Goal: Task Accomplishment & Management: Complete application form

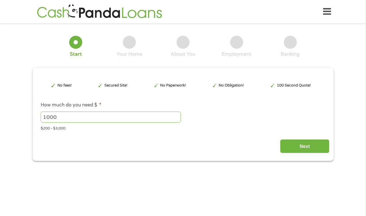
scroll to position [1, 0]
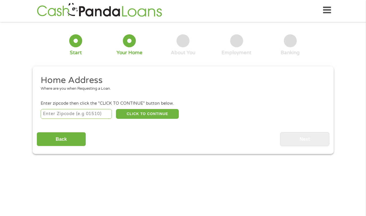
click at [69, 107] on li "Enter zipcode then click the "CLICK TO CONTINUE" button below. CLICK TO CONTINU…" at bounding box center [183, 109] width 292 height 19
click at [69, 111] on input "number" at bounding box center [76, 114] width 71 height 10
type input "33702"
click at [143, 116] on button "CLICK TO CONTINUE" at bounding box center [147, 114] width 63 height 10
type input "33702"
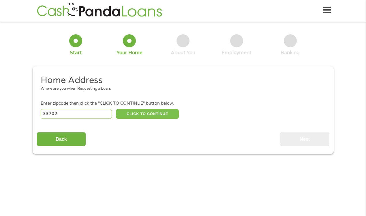
type input "[GEOGRAPHIC_DATA]"
select select "[US_STATE]"
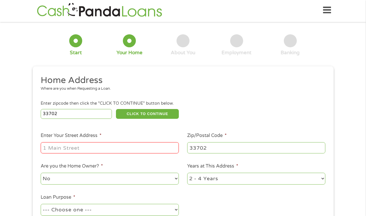
click at [72, 154] on div at bounding box center [110, 147] width 138 height 13
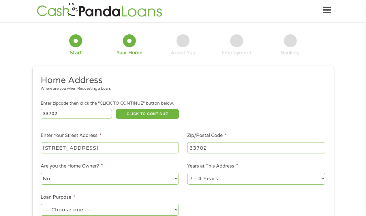
type input "[STREET_ADDRESS]"
select select "60months"
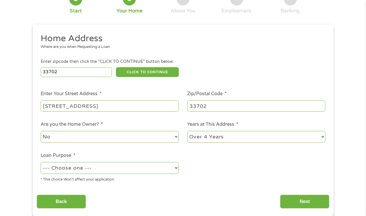
scroll to position [44, 0]
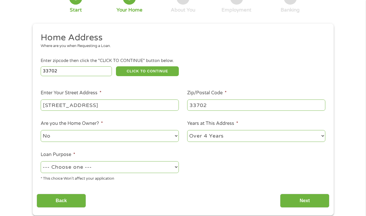
select select "paybills"
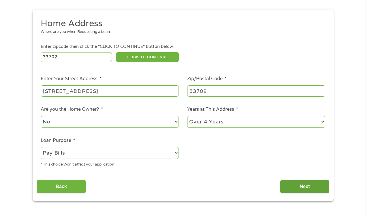
click at [311, 188] on input "Next" at bounding box center [304, 187] width 49 height 14
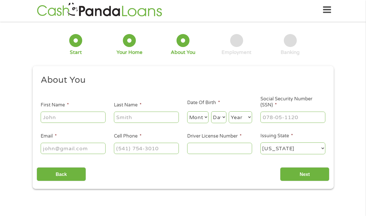
scroll to position [1, 0]
type input "[PERSON_NAME]"
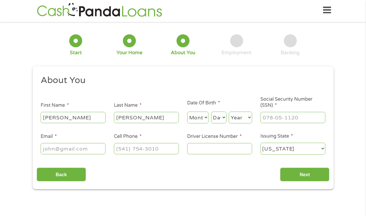
type input "[PERSON_NAME]"
select select "1"
select select "4"
select select "1992"
click at [275, 121] on input "___-__-____" at bounding box center [292, 117] width 65 height 11
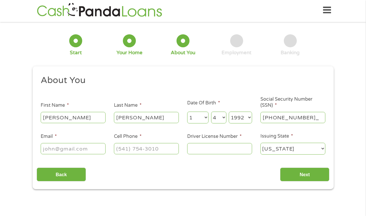
type input "592-19-8688"
type input "[PERSON_NAME][EMAIL_ADDRESS][DOMAIN_NAME]"
type input "[PHONE_NUMBER]"
click at [207, 150] on input "Driver License Number *" at bounding box center [219, 148] width 65 height 11
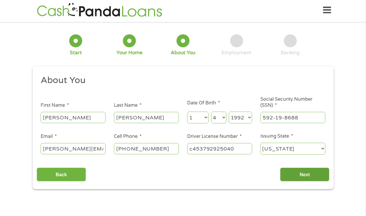
type input "c453792925040"
click at [303, 177] on input "Next" at bounding box center [304, 174] width 49 height 14
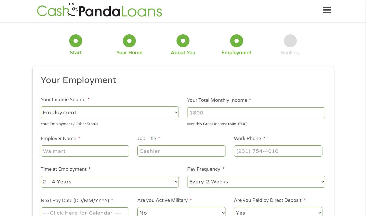
click at [205, 118] on input "Your Total Monthly Income *" at bounding box center [256, 112] width 138 height 11
type input "5500"
type input "b"
type input "Baycare"
type input "lpn"
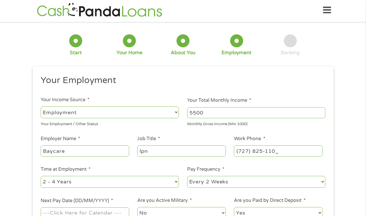
type input "[PHONE_NUMBER]"
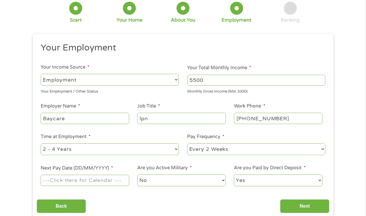
scroll to position [38, 0]
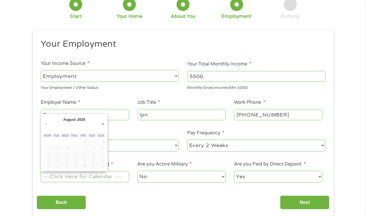
click at [84, 179] on input "Next Pay Date (DD/MM/YYYY) *" at bounding box center [85, 176] width 88 height 11
type input "[DATE]"
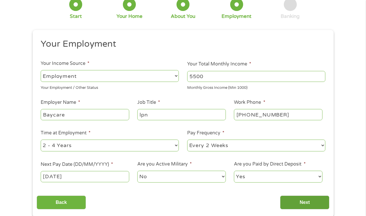
click at [290, 207] on input "Next" at bounding box center [304, 202] width 49 height 14
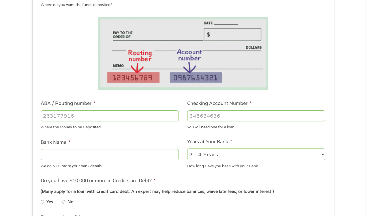
scroll to position [86, 0]
click at [80, 113] on input "ABA / Routing number *" at bounding box center [110, 115] width 138 height 11
type input "103100195"
type input "CENTRAL NATIONAL BANK TRUST"
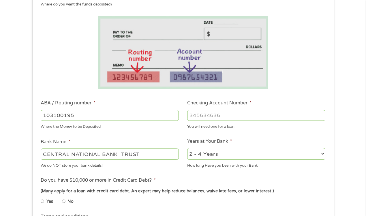
type input "103100195"
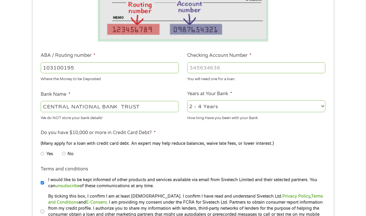
scroll to position [140, 0]
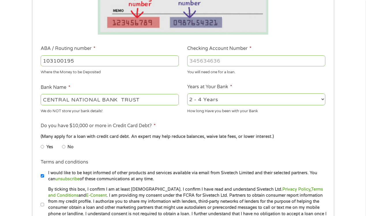
type input "[CREDIT_CARD_NUMBER]"
click at [64, 143] on input "No" at bounding box center [63, 146] width 3 height 9
radio input "true"
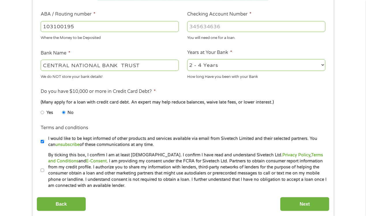
scroll to position [176, 0]
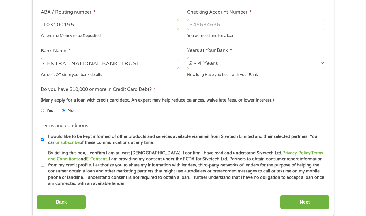
click at [40, 165] on li "Terms and conditions * By ticking this box, I confirm I am at least [DEMOGRAPHI…" at bounding box center [183, 168] width 292 height 37
click at [42, 165] on input "By ticking this box, I confirm I am at least [DEMOGRAPHIC_DATA]. I confirm I ha…" at bounding box center [42, 168] width 3 height 9
checkbox input "true"
click at [287, 197] on input "Next" at bounding box center [304, 202] width 49 height 14
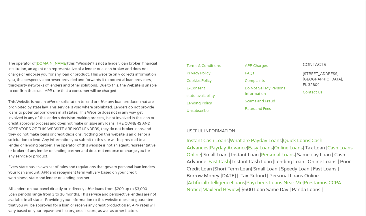
scroll to position [1, 0]
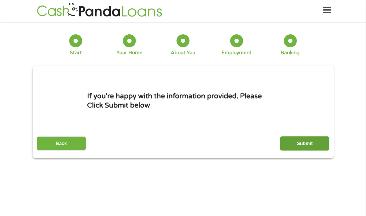
click at [298, 149] on input "Submit" at bounding box center [304, 143] width 49 height 14
